Goal: Information Seeking & Learning: Learn about a topic

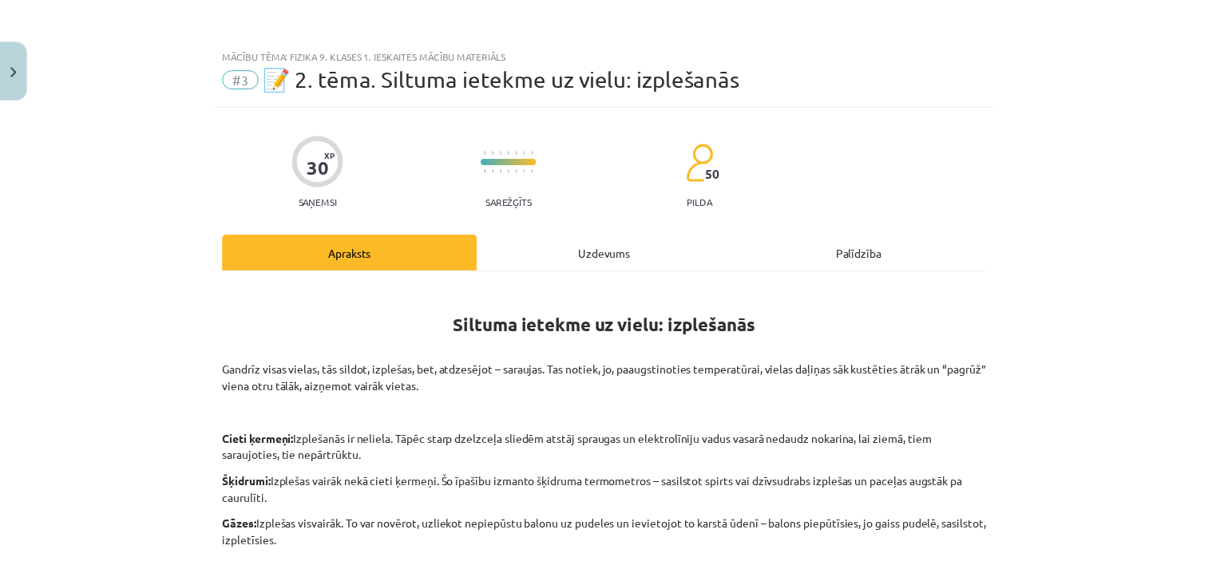
scroll to position [239, 0]
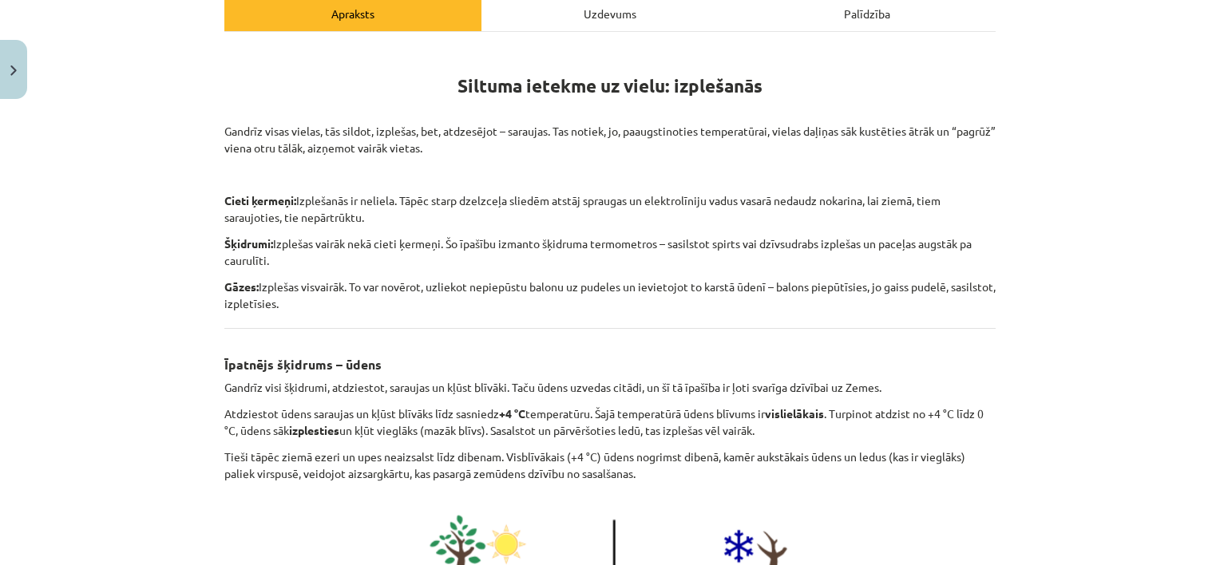
drag, startPoint x: 29, startPoint y: 81, endPoint x: 6, endPoint y: 80, distance: 23.2
click at [29, 81] on div "Mācību tēma: Fizika 9. klases 1. ieskaites mācību materiāls #3 📝 2. tēma. Siltu…" at bounding box center [610, 282] width 1220 height 565
click at [6, 77] on button "Close" at bounding box center [13, 69] width 27 height 59
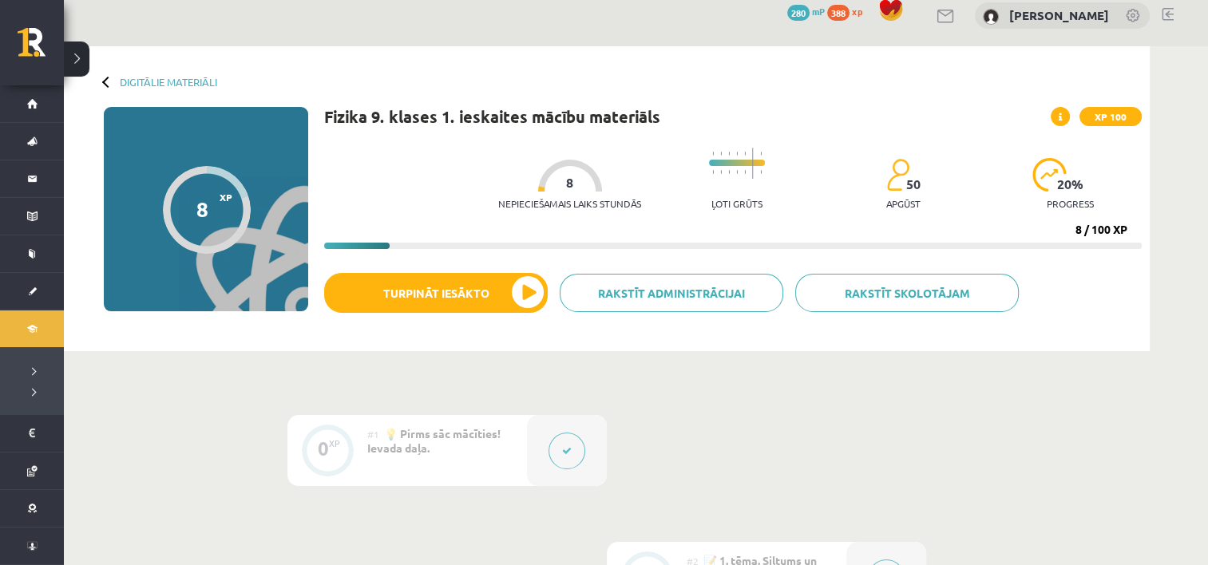
scroll to position [0, 0]
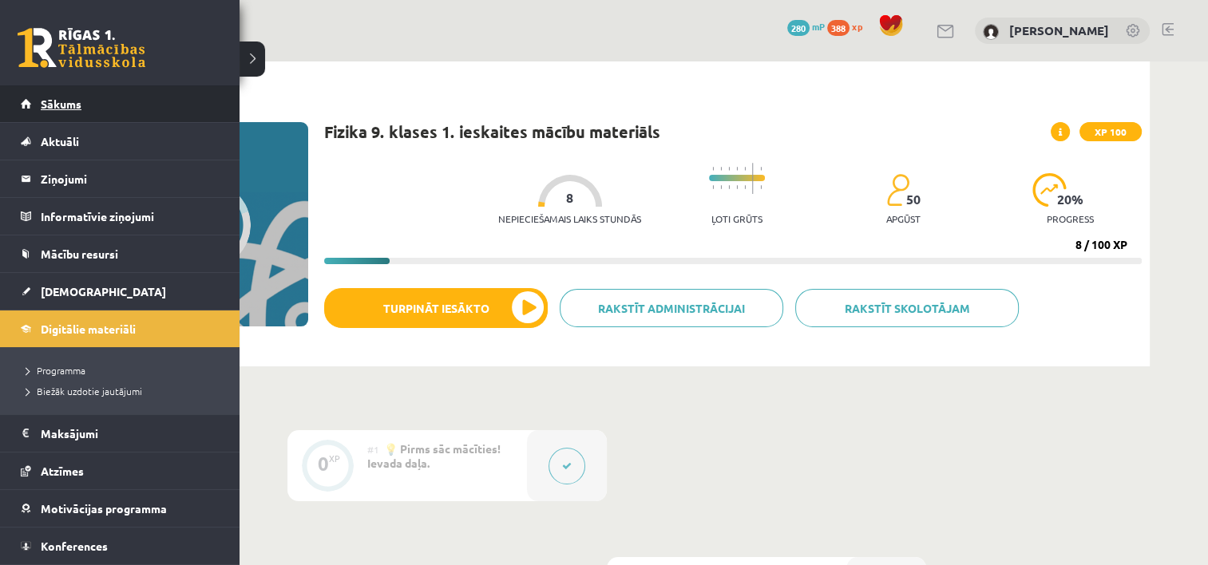
click at [59, 106] on span "Sākums" at bounding box center [61, 104] width 41 height 14
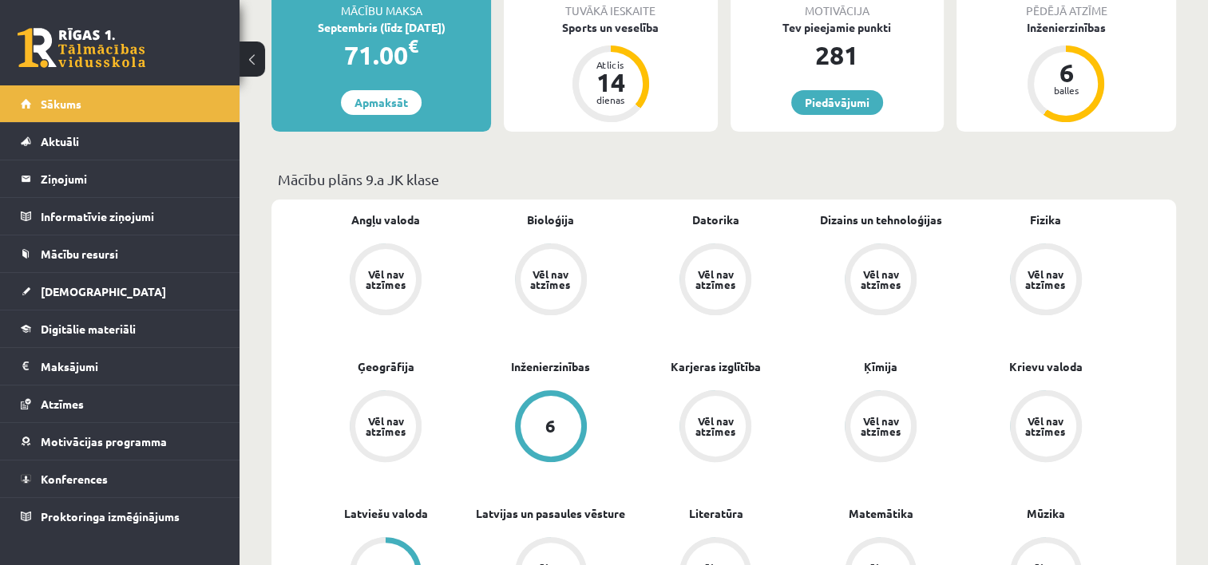
scroll to position [319, 0]
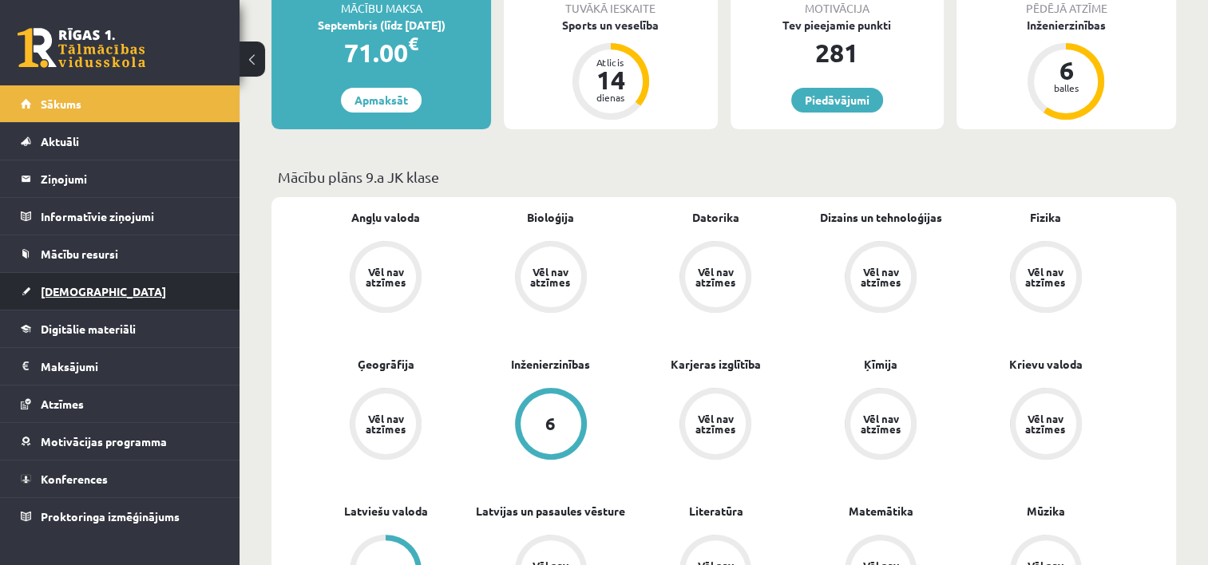
click at [57, 294] on span "[DEMOGRAPHIC_DATA]" at bounding box center [103, 291] width 125 height 14
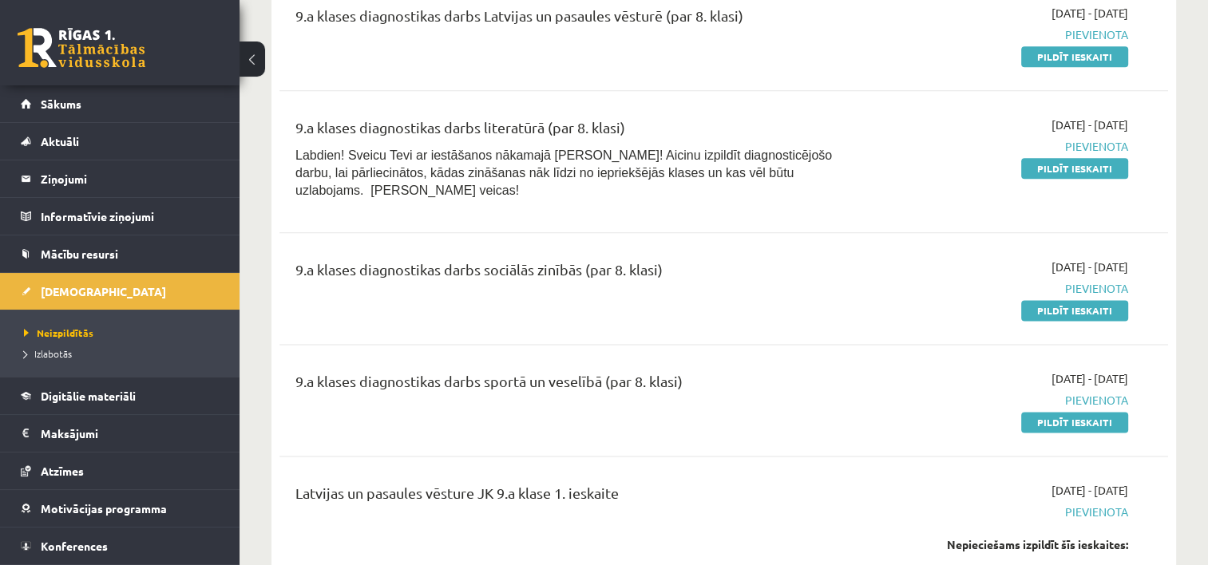
scroll to position [1995, 0]
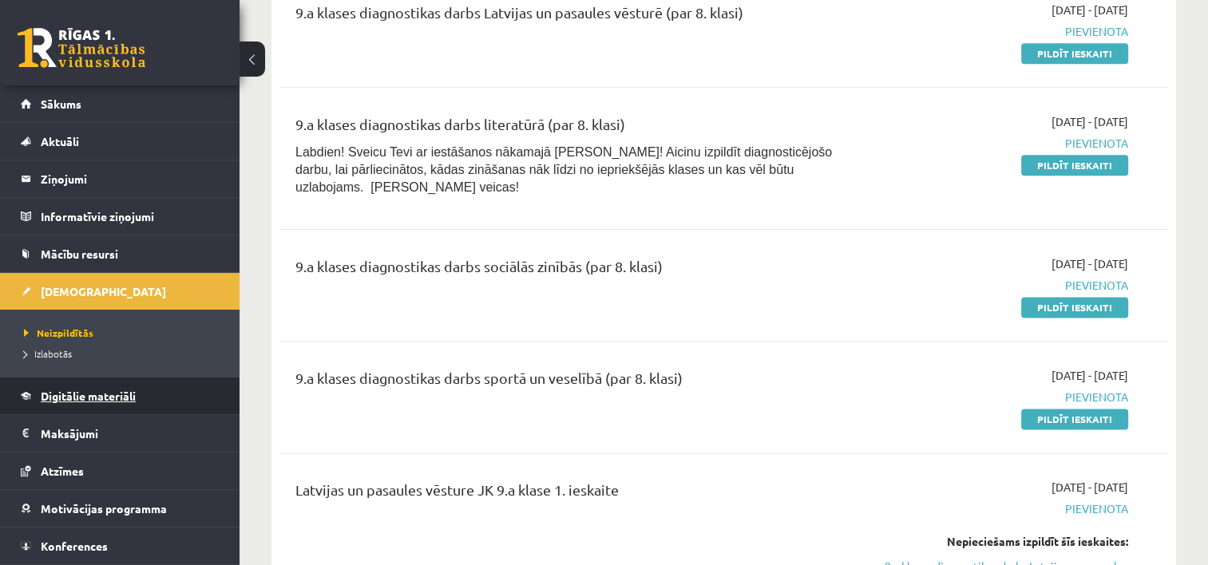
click at [83, 392] on span "Digitālie materiāli" at bounding box center [88, 396] width 95 height 14
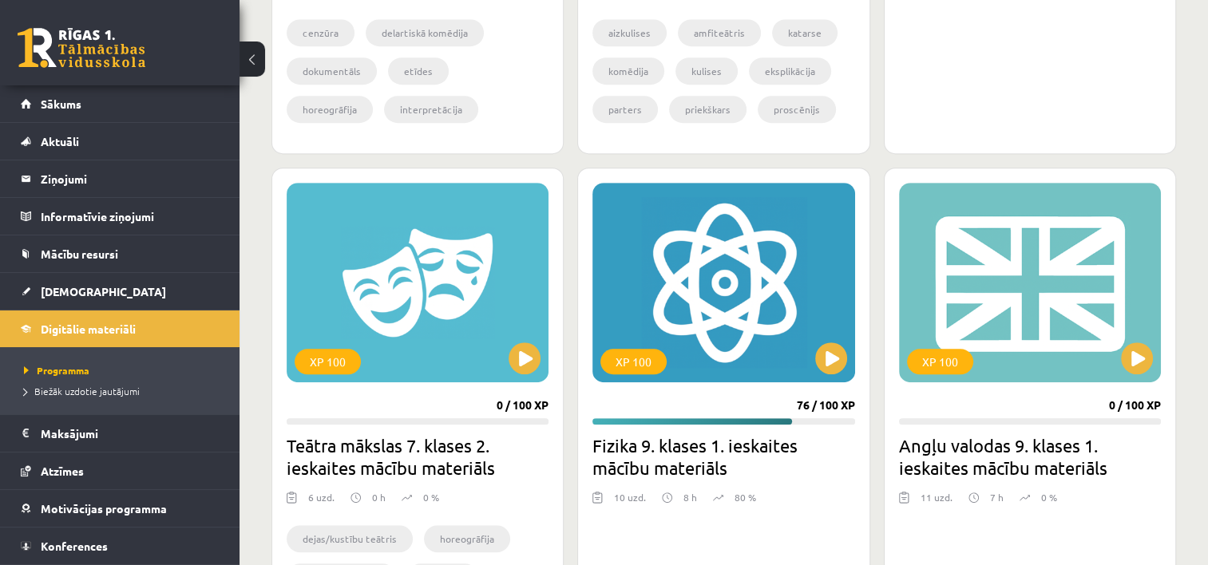
scroll to position [878, 0]
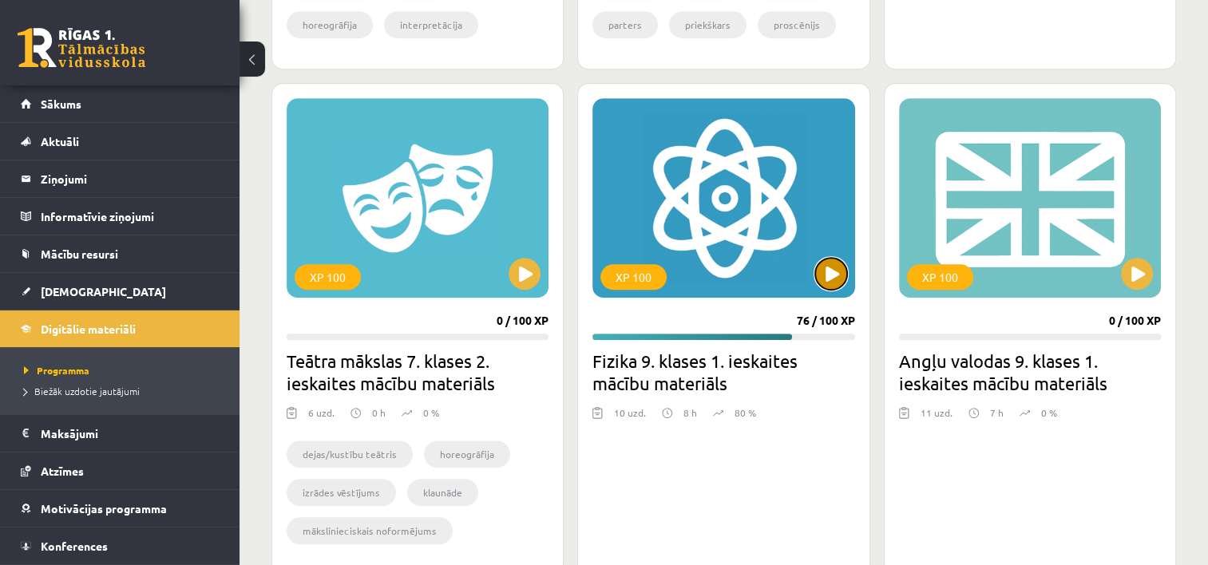
click at [832, 271] on button at bounding box center [831, 274] width 32 height 32
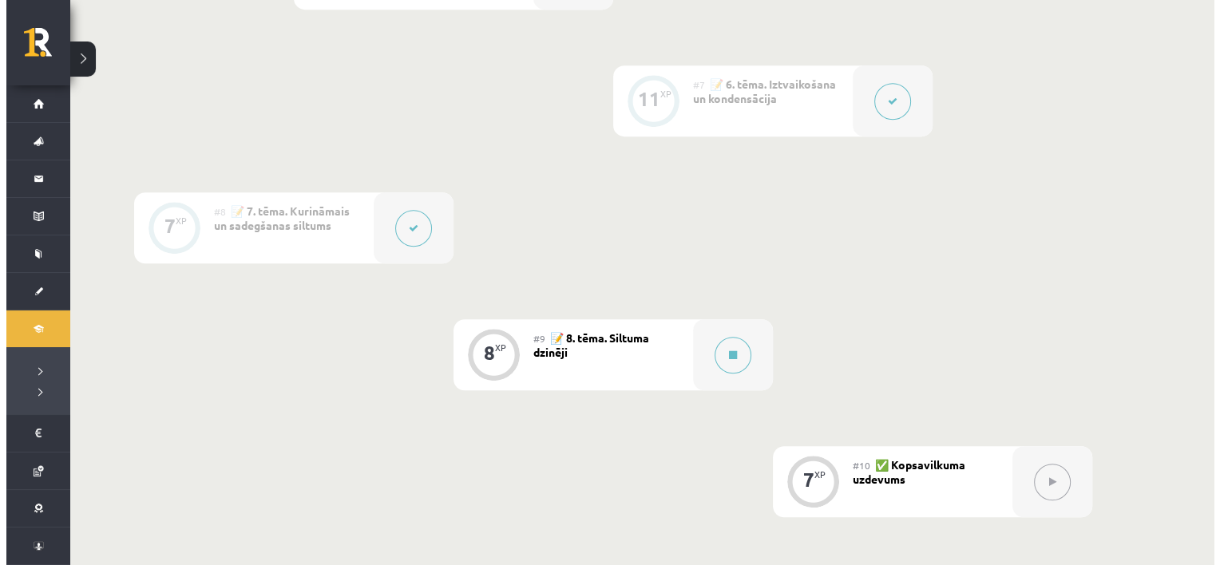
scroll to position [1117, 0]
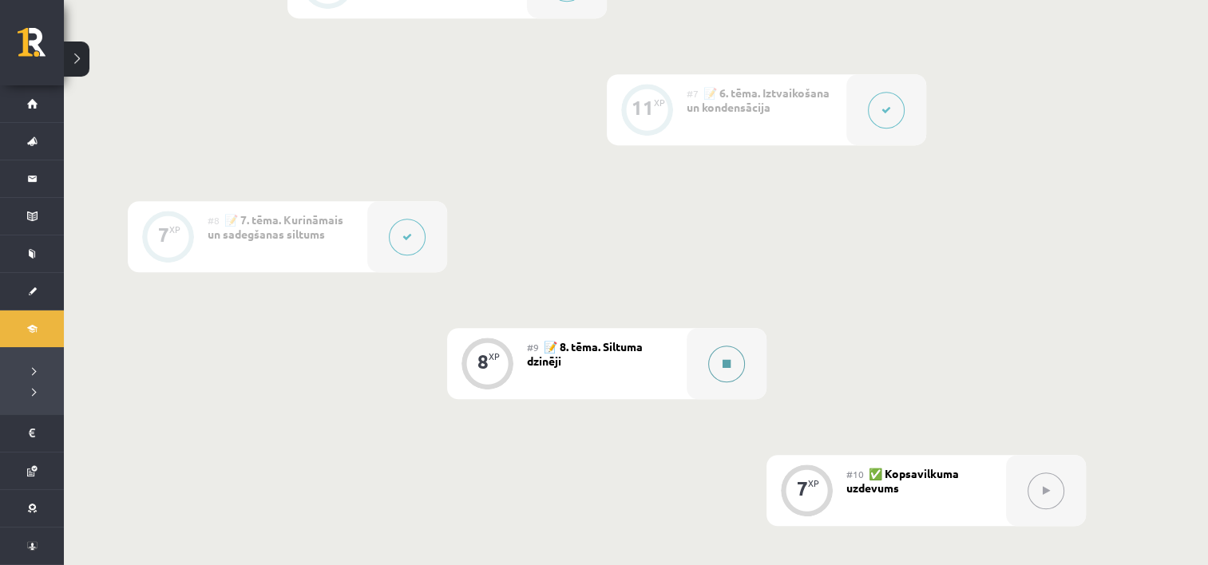
click at [733, 361] on button at bounding box center [726, 364] width 37 height 37
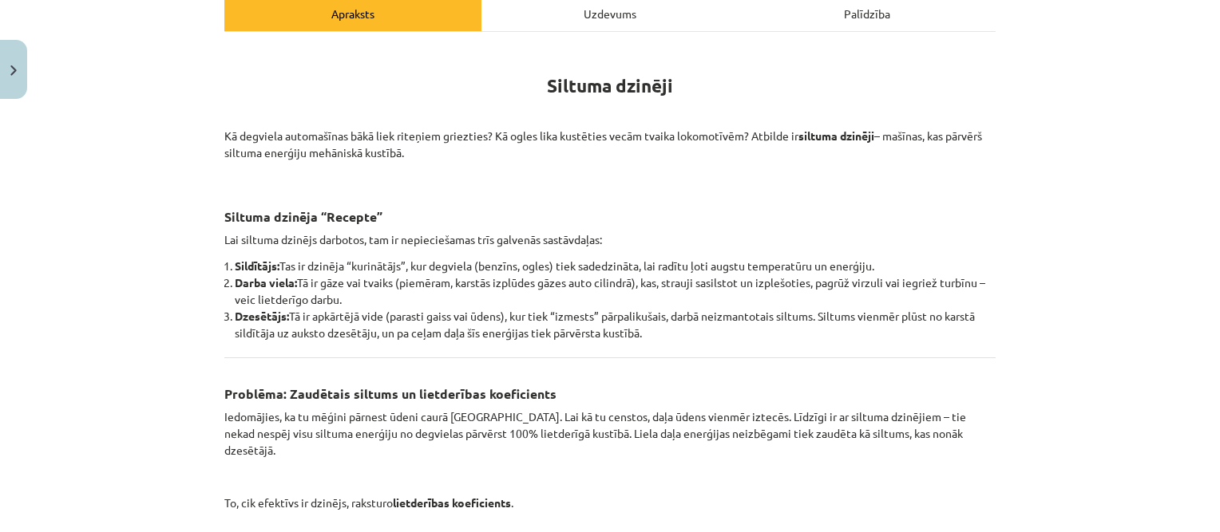
scroll to position [0, 0]
drag, startPoint x: 216, startPoint y: 128, endPoint x: 269, endPoint y: 140, distance: 53.8
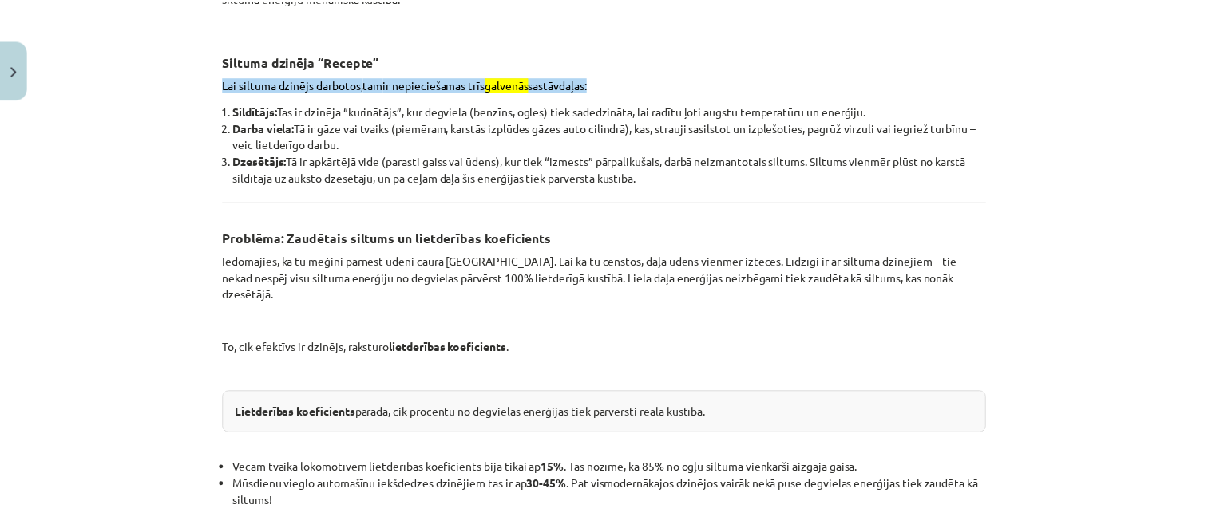
scroll to position [399, 0]
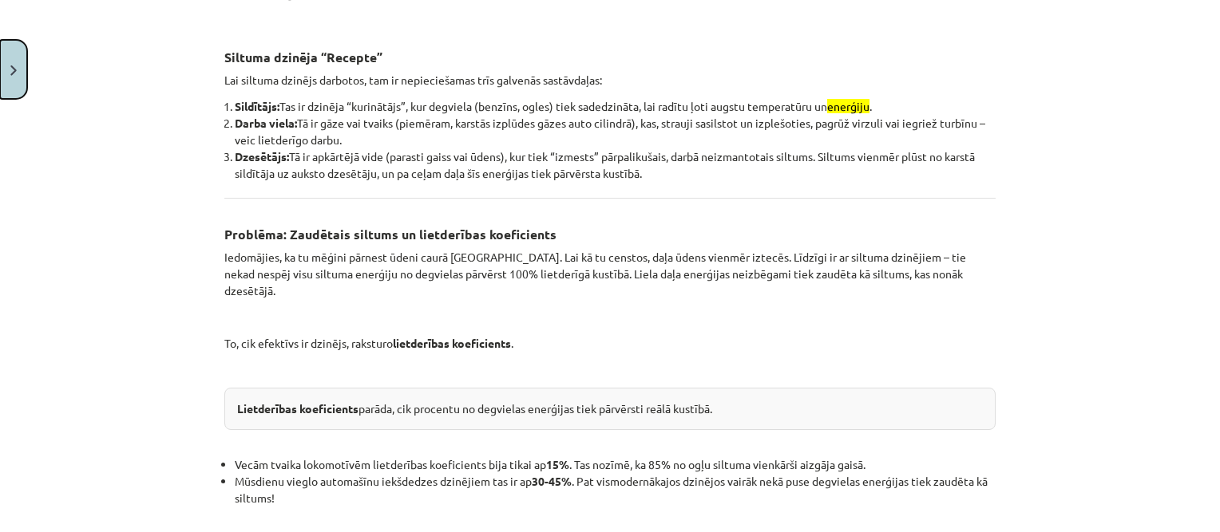
click at [9, 65] on button "Close" at bounding box center [13, 69] width 27 height 59
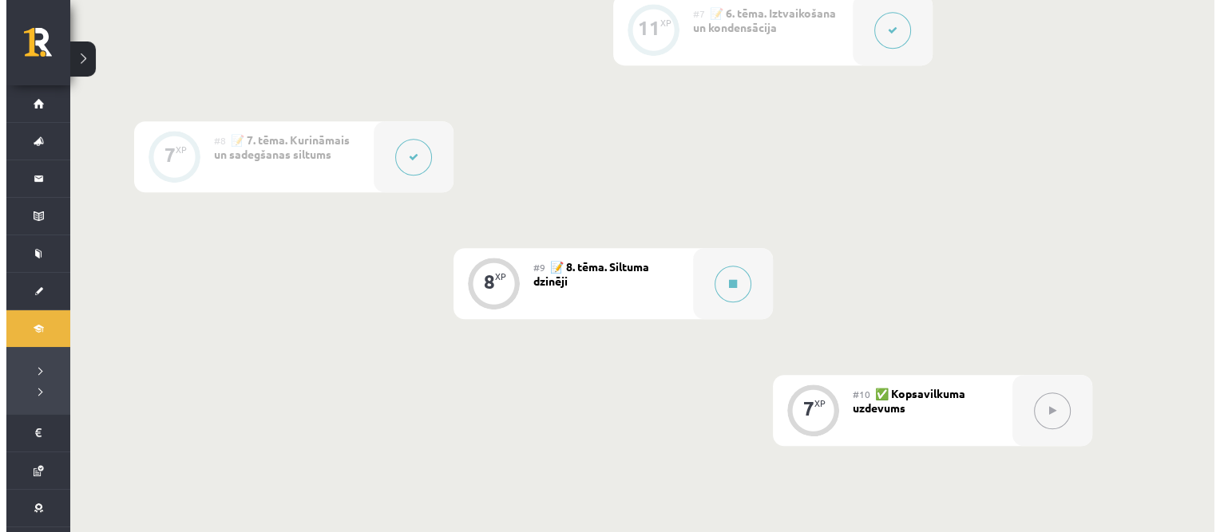
scroll to position [1150, 0]
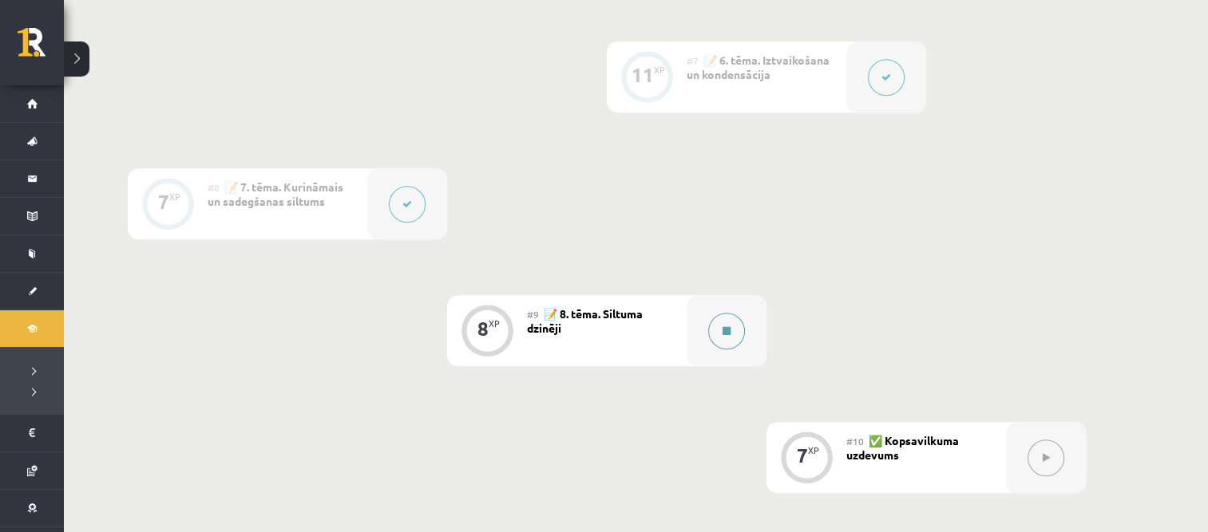
click at [716, 314] on button at bounding box center [726, 331] width 37 height 37
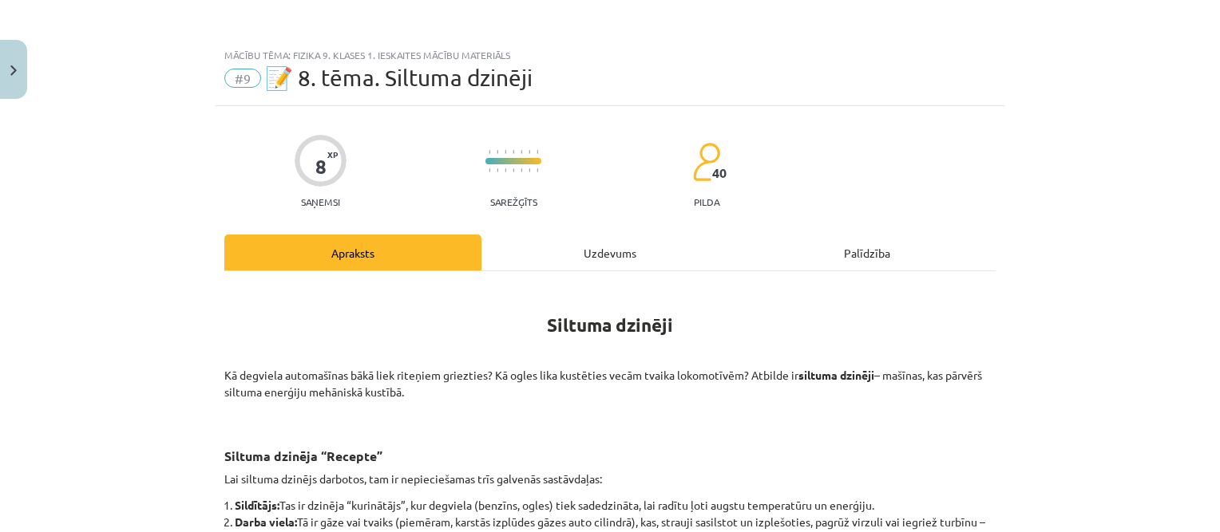
click at [621, 239] on div "Uzdevums" at bounding box center [609, 253] width 257 height 36
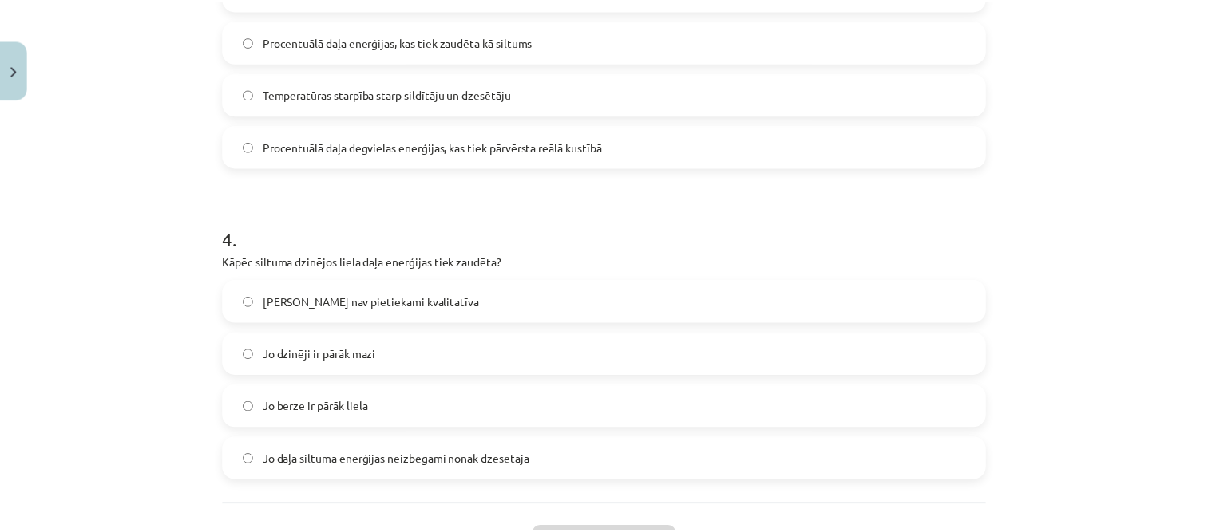
scroll to position [982, 0]
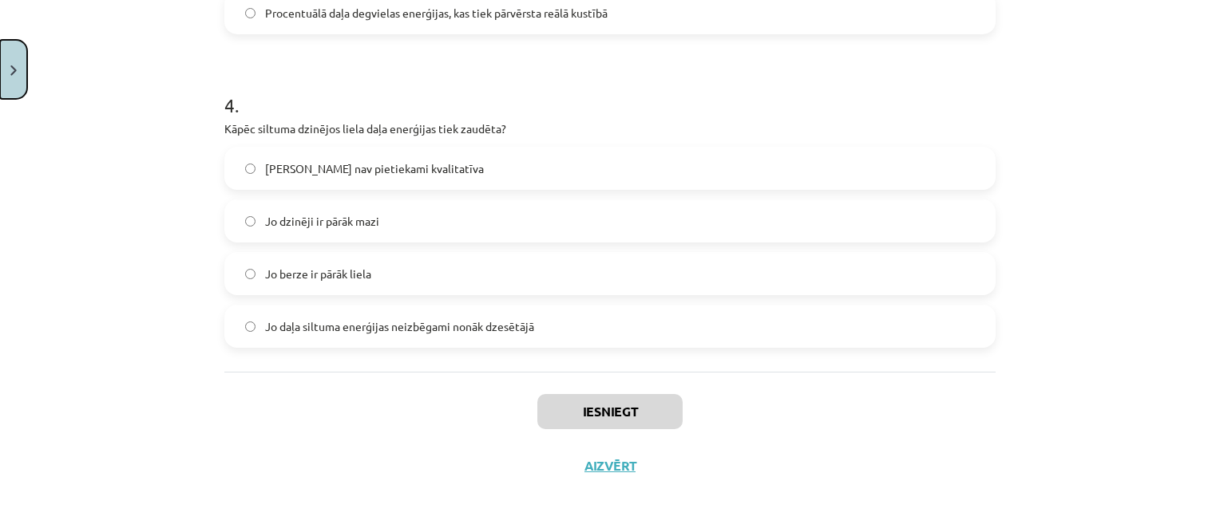
click at [15, 62] on button "Close" at bounding box center [13, 69] width 27 height 59
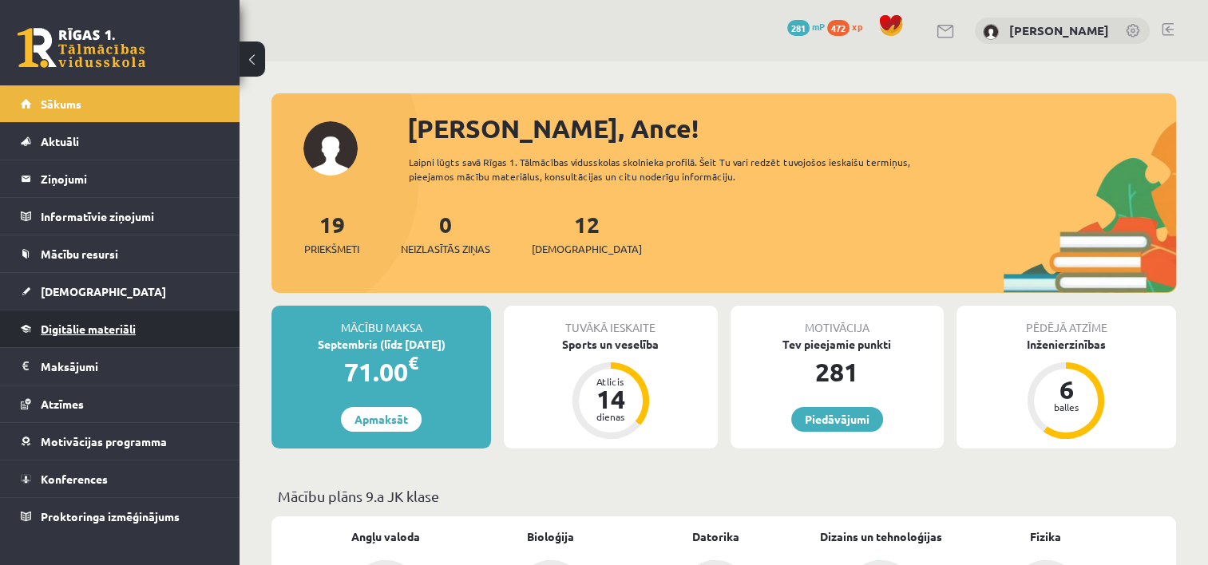
click at [85, 336] on link "Digitālie materiāli" at bounding box center [120, 328] width 199 height 37
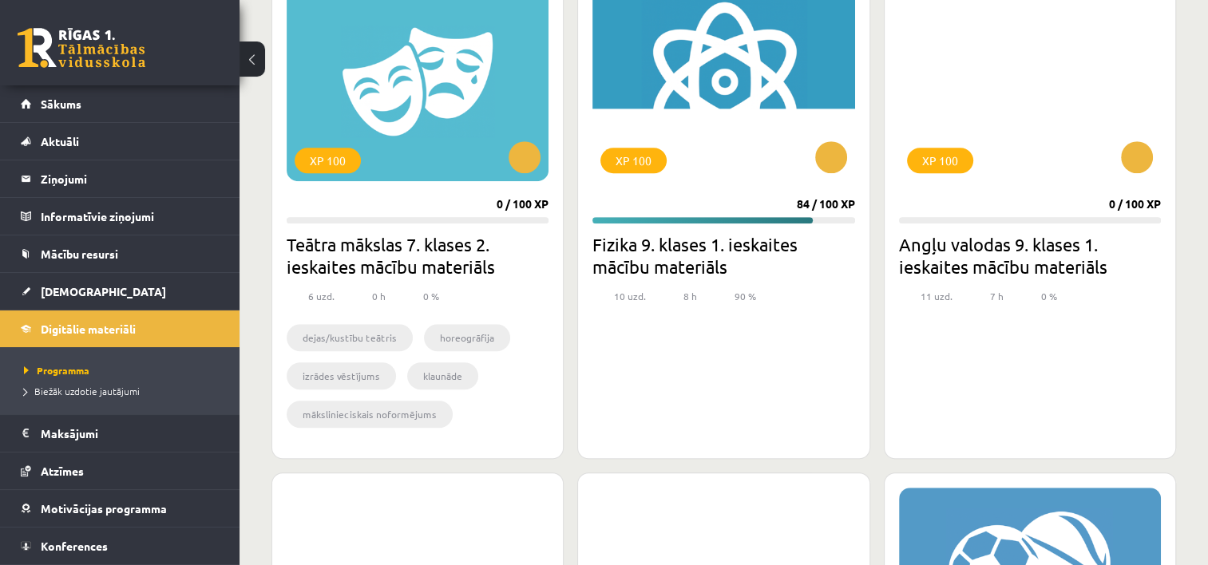
scroll to position [958, 0]
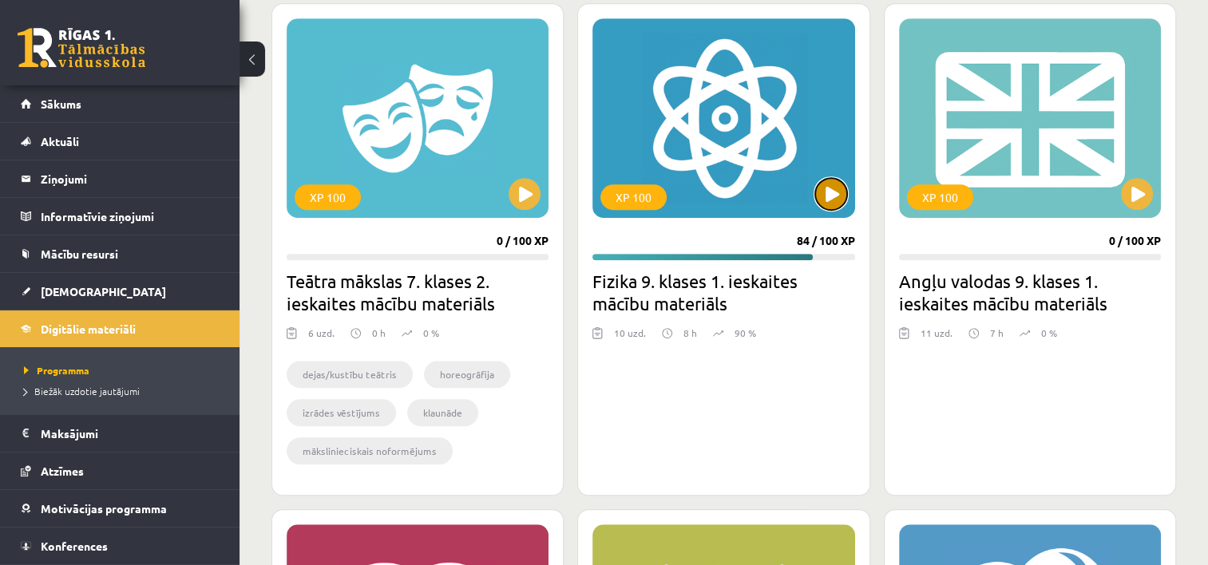
click at [834, 201] on button at bounding box center [831, 194] width 32 height 32
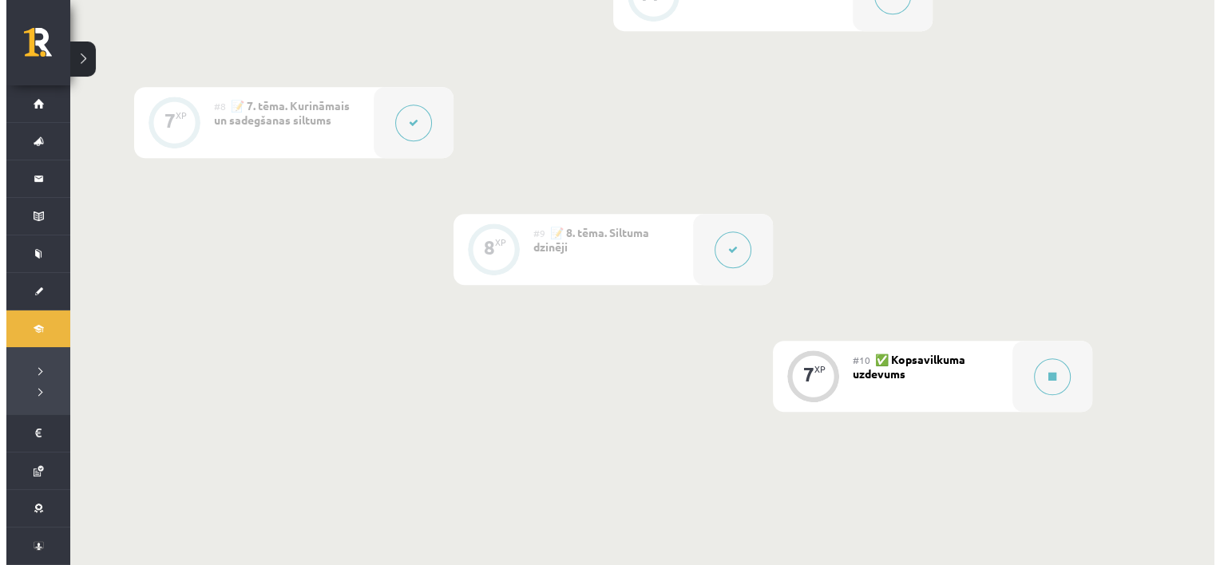
scroll to position [1197, 0]
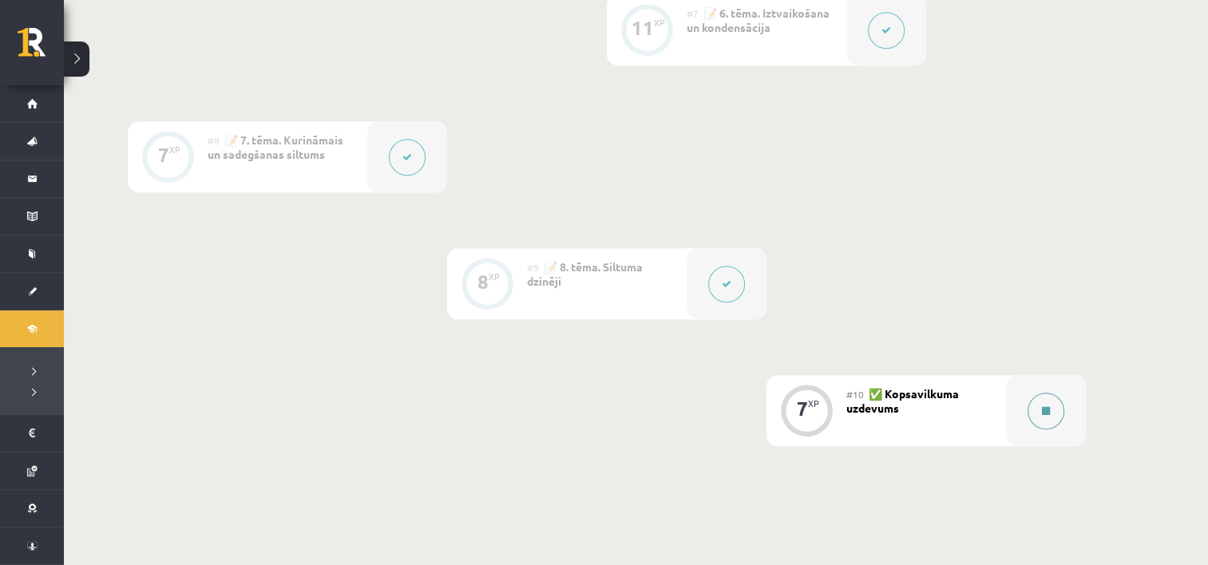
click at [1025, 405] on div at bounding box center [1046, 410] width 80 height 71
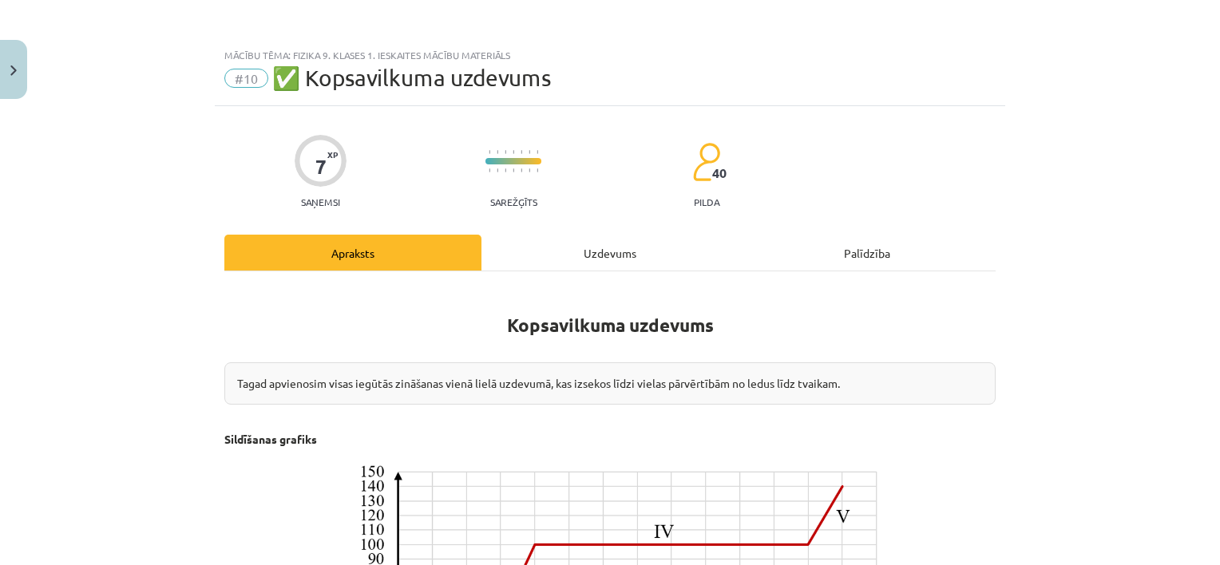
click at [606, 259] on div "Uzdevums" at bounding box center [609, 253] width 257 height 36
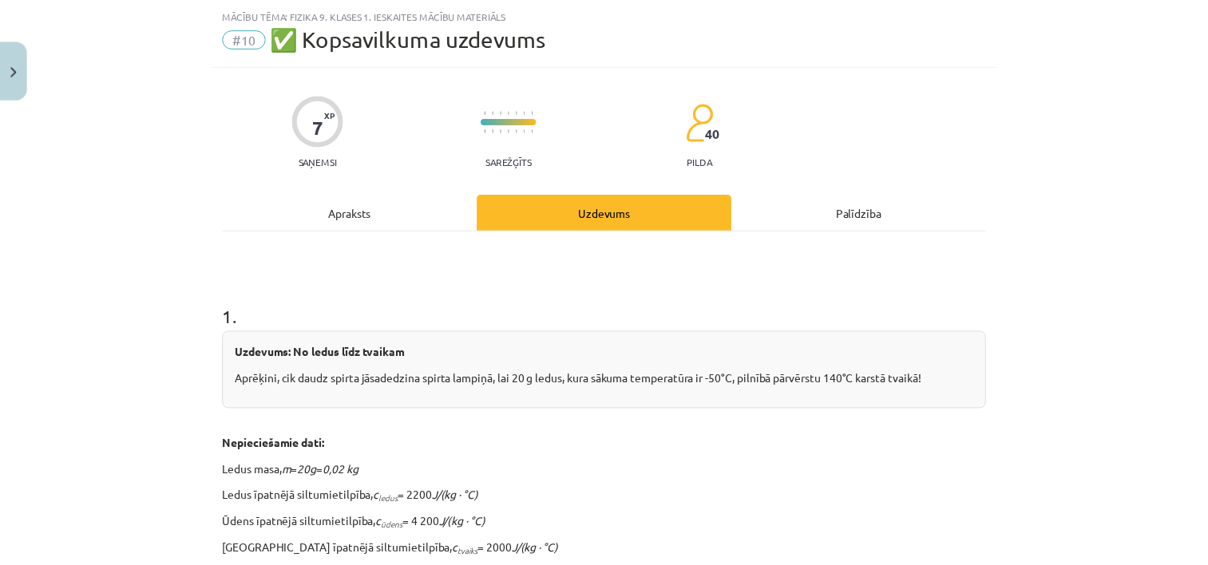
scroll to position [40, 0]
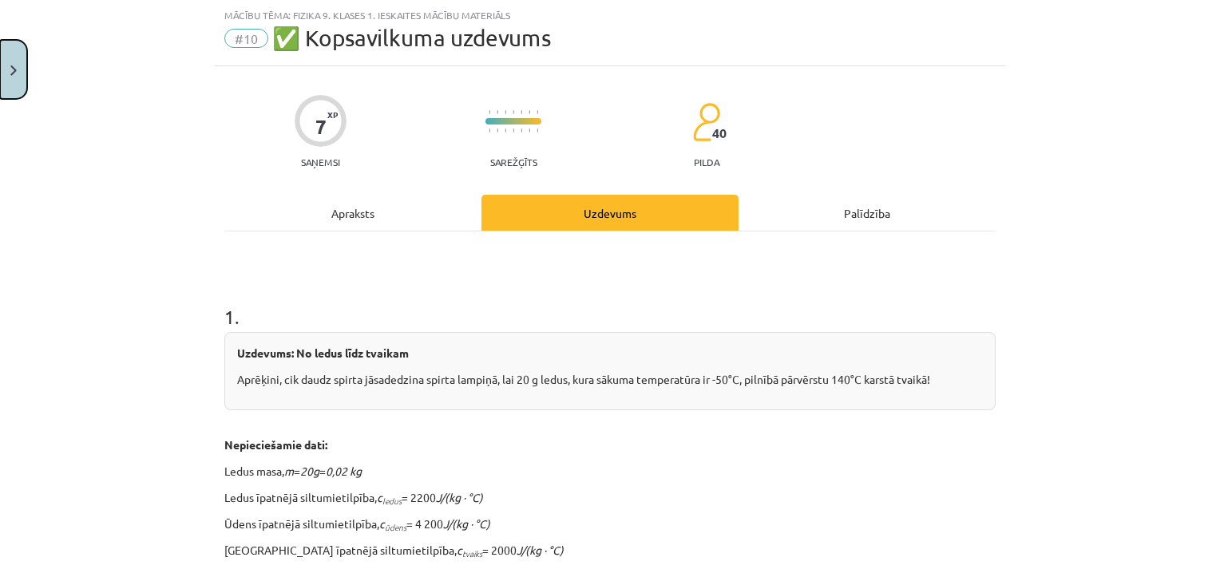
click at [13, 68] on img "Close" at bounding box center [13, 70] width 6 height 10
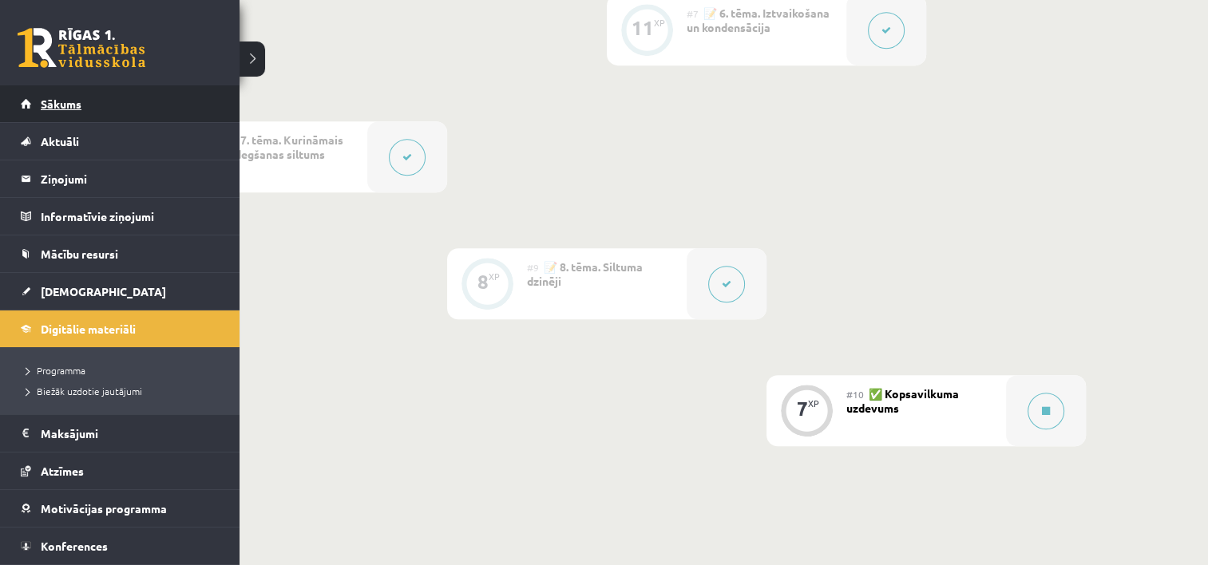
click at [61, 100] on span "Sākums" at bounding box center [61, 104] width 41 height 14
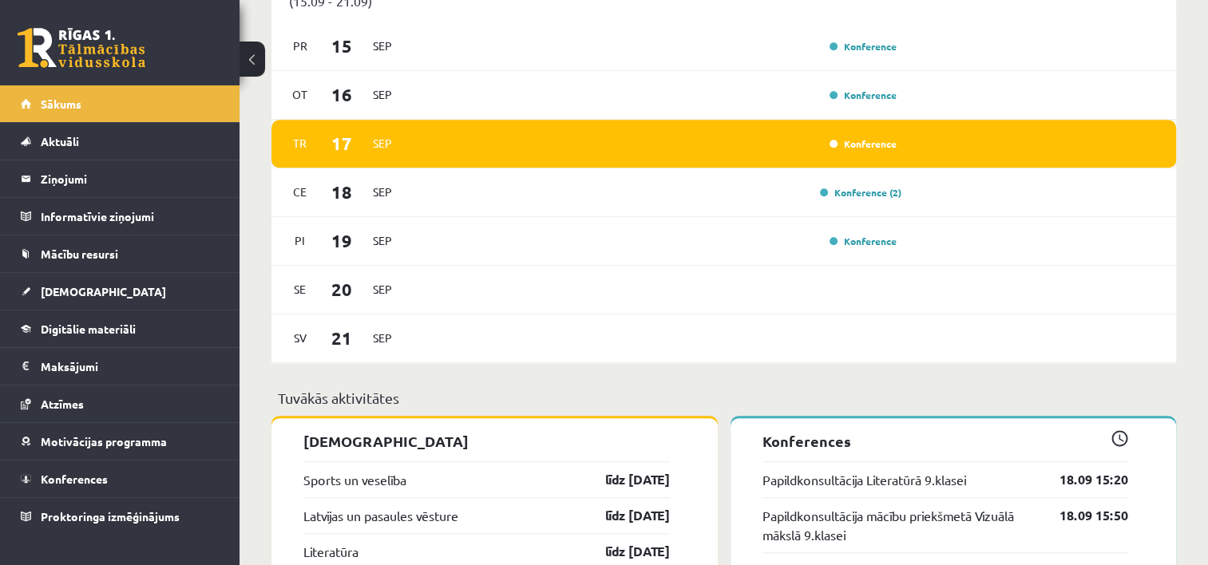
scroll to position [1197, 0]
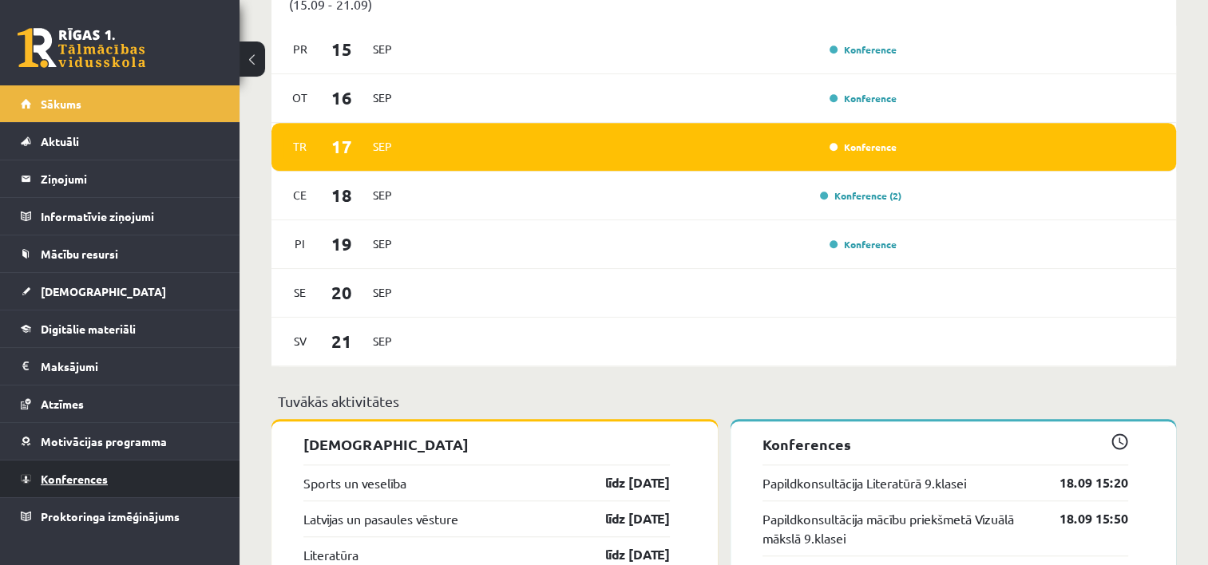
click at [57, 467] on link "Konferences" at bounding box center [120, 479] width 199 height 37
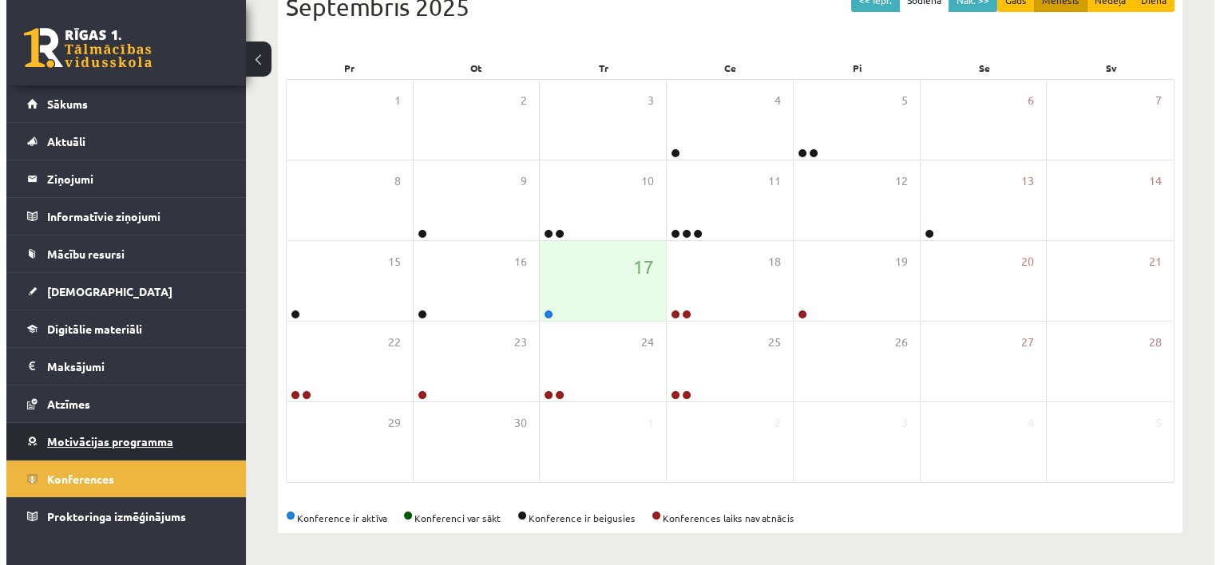
scroll to position [196, 0]
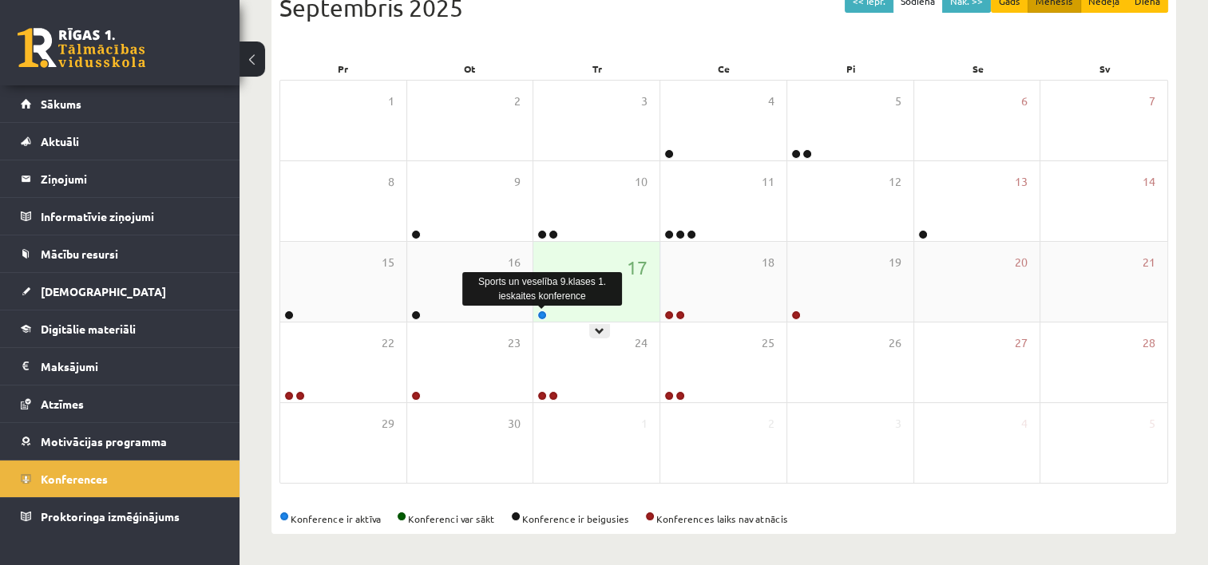
click at [544, 311] on link at bounding box center [542, 315] width 10 height 10
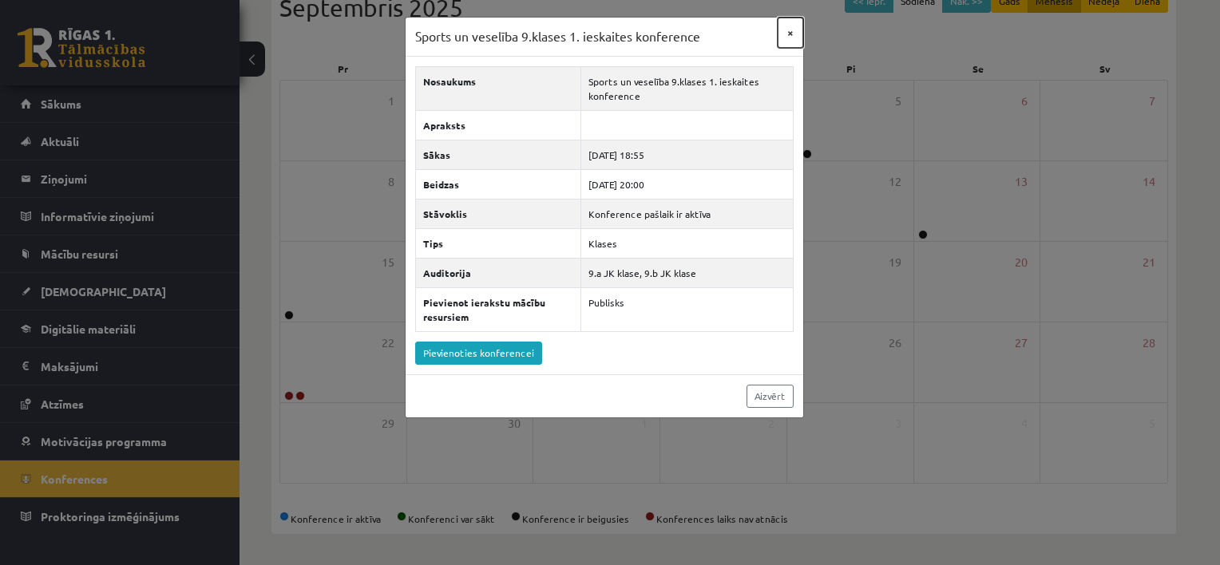
click at [788, 34] on button "×" at bounding box center [790, 33] width 26 height 30
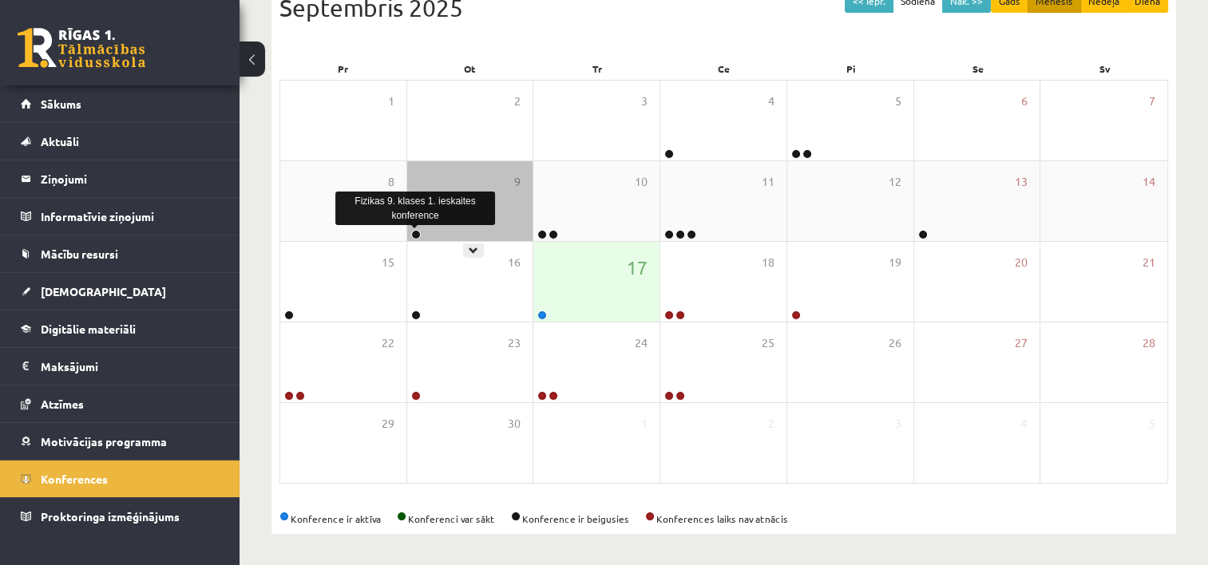
click at [417, 234] on link at bounding box center [416, 235] width 10 height 10
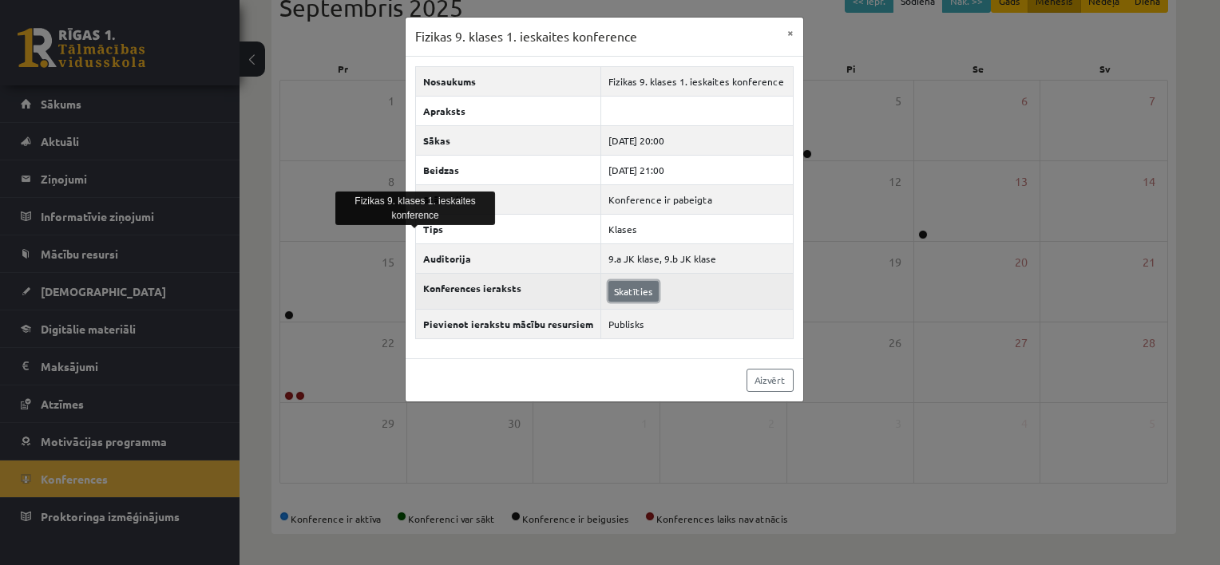
click at [635, 283] on link "Skatīties" at bounding box center [633, 291] width 50 height 21
